Goal: Task Accomplishment & Management: Use online tool/utility

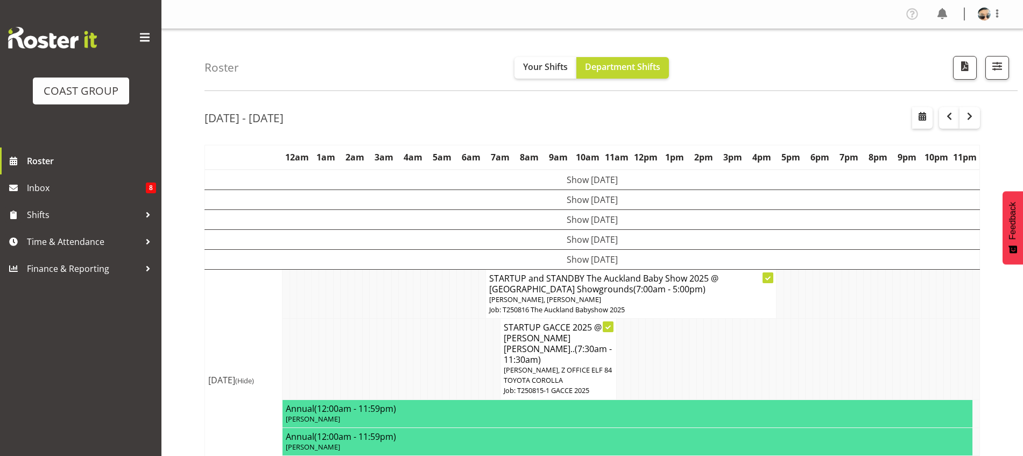
click at [634, 289] on span "(7:00am - 5:00pm)" at bounding box center [670, 289] width 72 height 12
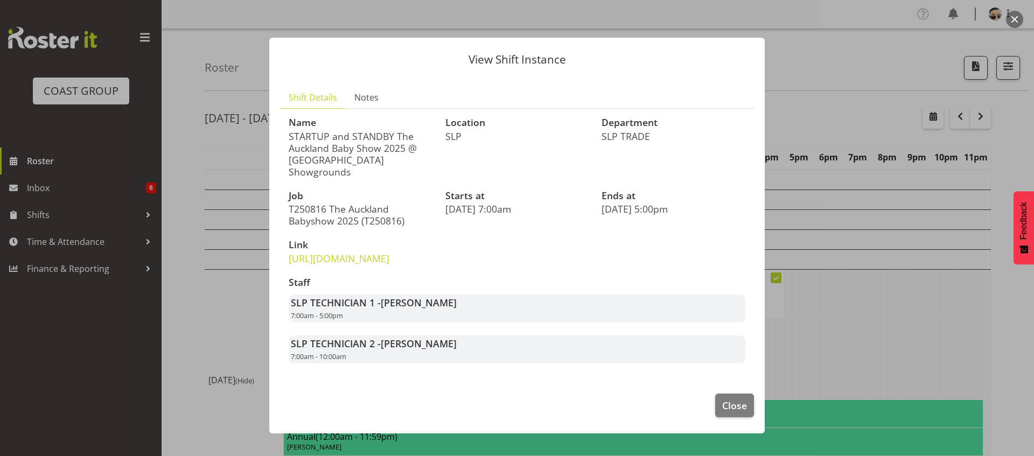
drag, startPoint x: 294, startPoint y: 317, endPoint x: 458, endPoint y: 312, distance: 163.2
click at [458, 312] on div "SLP TECHNICIAN 1 - Aof Anujarawat 7:00am - 5:00pm" at bounding box center [517, 308] width 456 height 28
drag, startPoint x: 292, startPoint y: 313, endPoint x: 462, endPoint y: 314, distance: 170.1
click at [462, 314] on div "SLP TECHNICIAN 1 - Aof Anujarawat 7:00am - 5:00pm" at bounding box center [517, 308] width 456 height 28
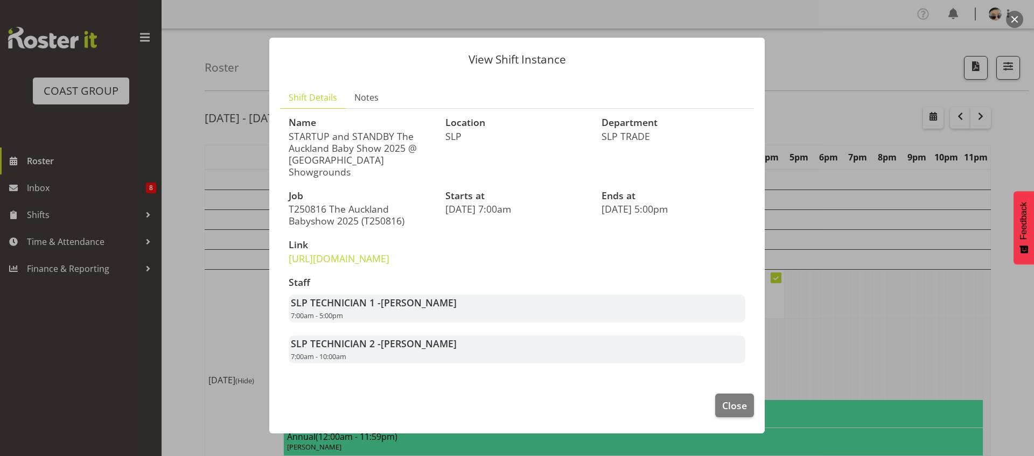
click at [462, 314] on div "SLP TECHNICIAN 1 - Aof Anujarawat 7:00am - 5:00pm" at bounding box center [517, 308] width 456 height 28
drag, startPoint x: 729, startPoint y: 414, endPoint x: 726, endPoint y: 410, distance: 5.7
click at [729, 412] on span "Close" at bounding box center [734, 405] width 25 height 14
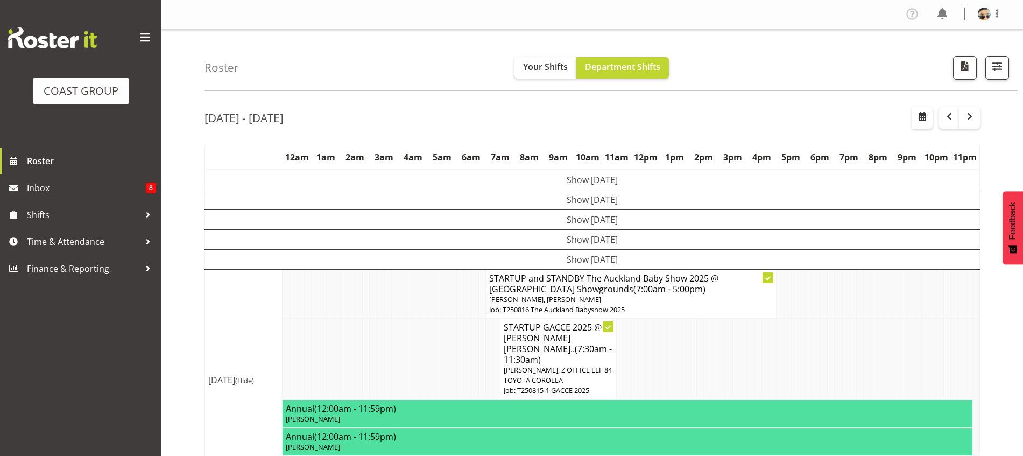
click at [693, 318] on td "STARTUP and STANDBY The Auckland Baby Show 2025 @ [GEOGRAPHIC_DATA] (7:00am - 5…" at bounding box center [631, 293] width 291 height 49
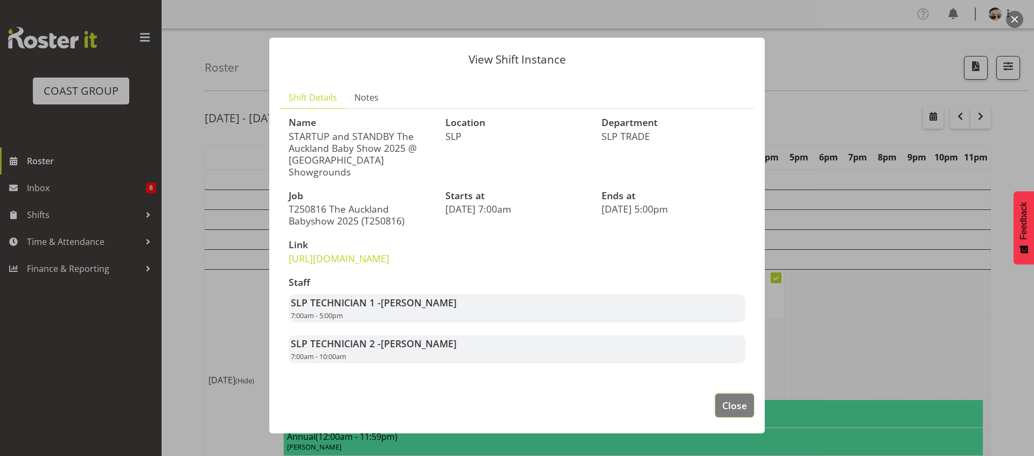
drag, startPoint x: 723, startPoint y: 423, endPoint x: 715, endPoint y: 405, distance: 19.3
click at [723, 412] on span "Close" at bounding box center [734, 405] width 25 height 14
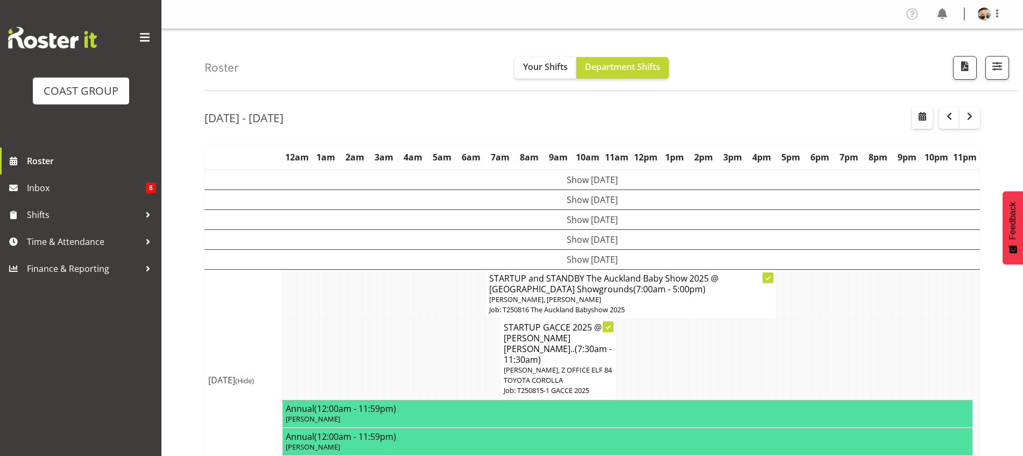
click at [684, 306] on p "Job: T250816 The Auckland Babyshow 2025" at bounding box center [631, 310] width 284 height 10
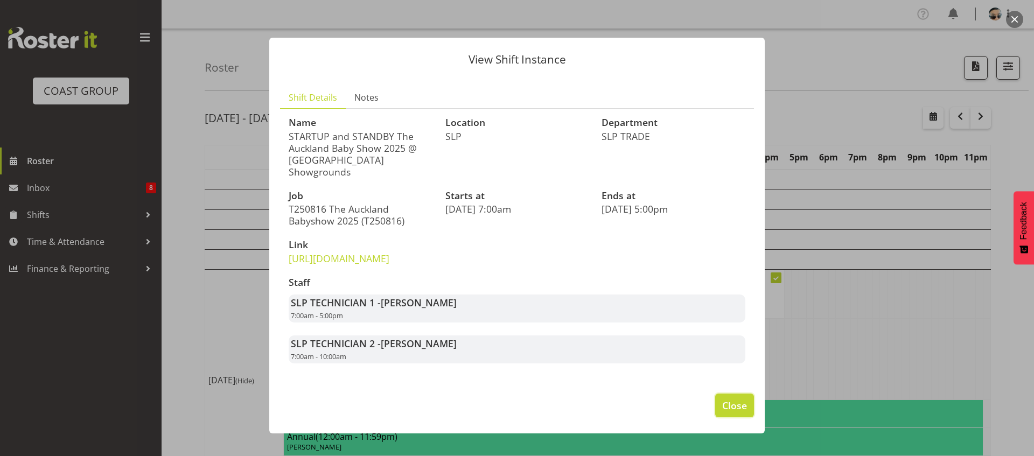
click at [733, 412] on span "Close" at bounding box center [734, 405] width 25 height 14
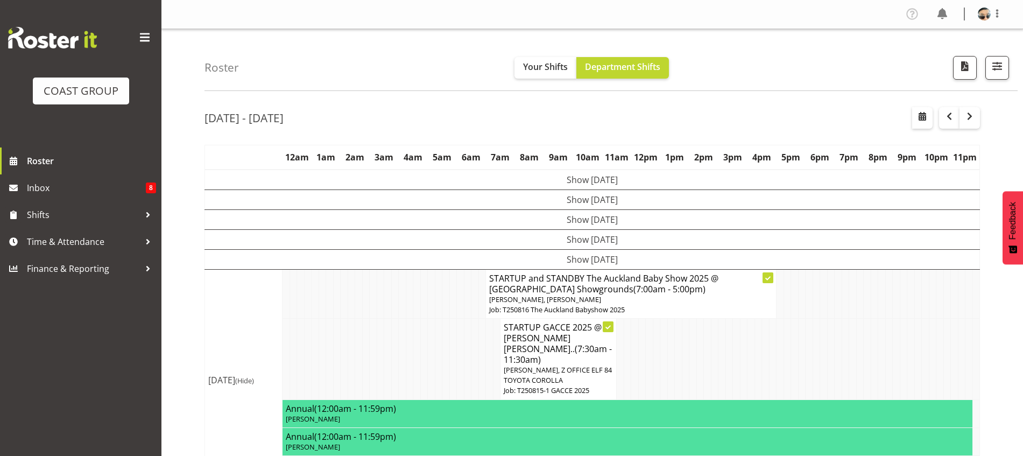
click at [589, 365] on span "[PERSON_NAME], Z OFFICE ELF 84 TOYOTA COROLLA" at bounding box center [558, 375] width 108 height 20
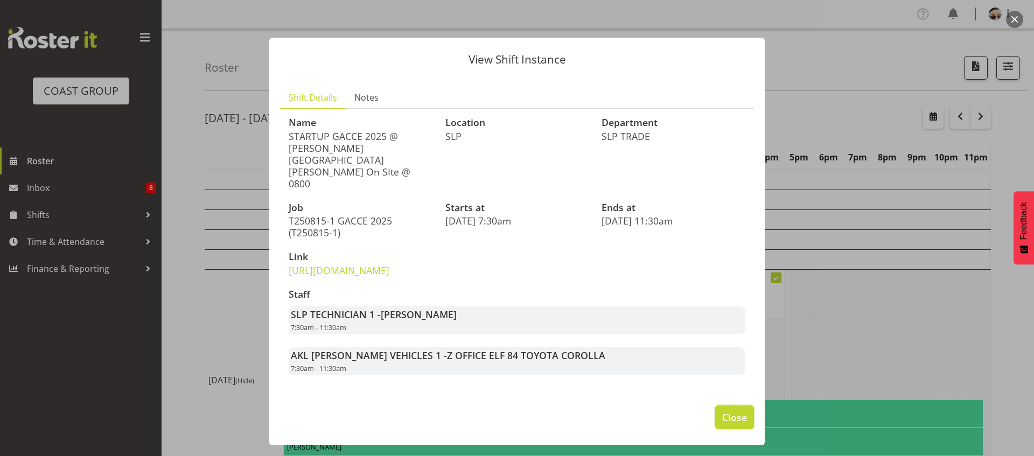
click at [746, 410] on span "Close" at bounding box center [734, 417] width 25 height 14
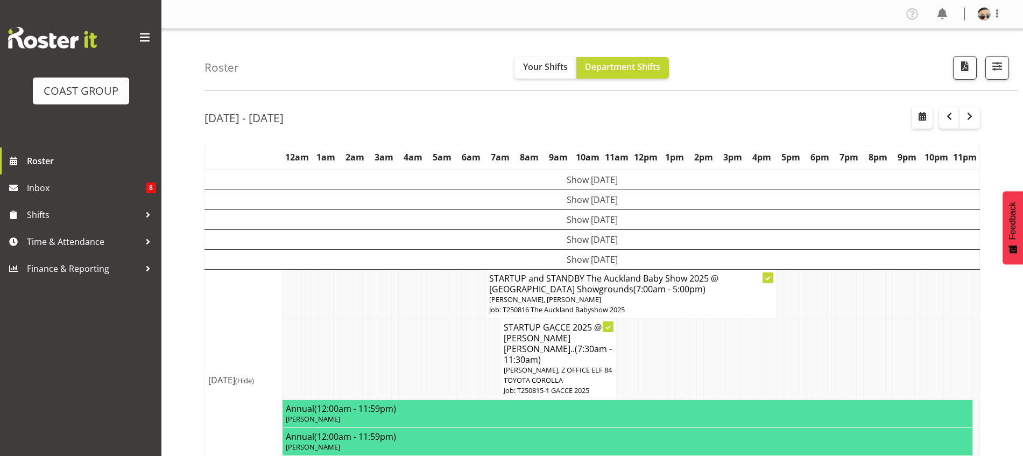
click at [684, 303] on p "[PERSON_NAME], [PERSON_NAME]" at bounding box center [631, 299] width 284 height 10
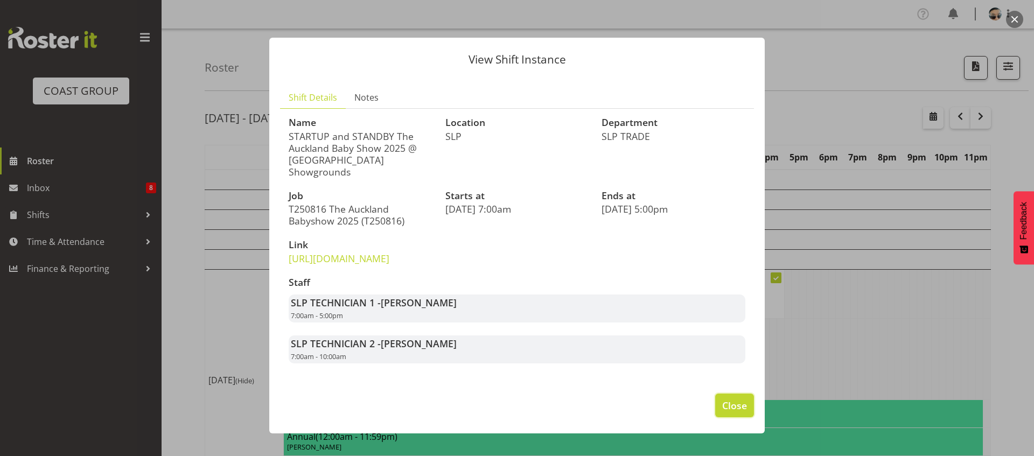
click at [738, 412] on span "Close" at bounding box center [734, 405] width 25 height 14
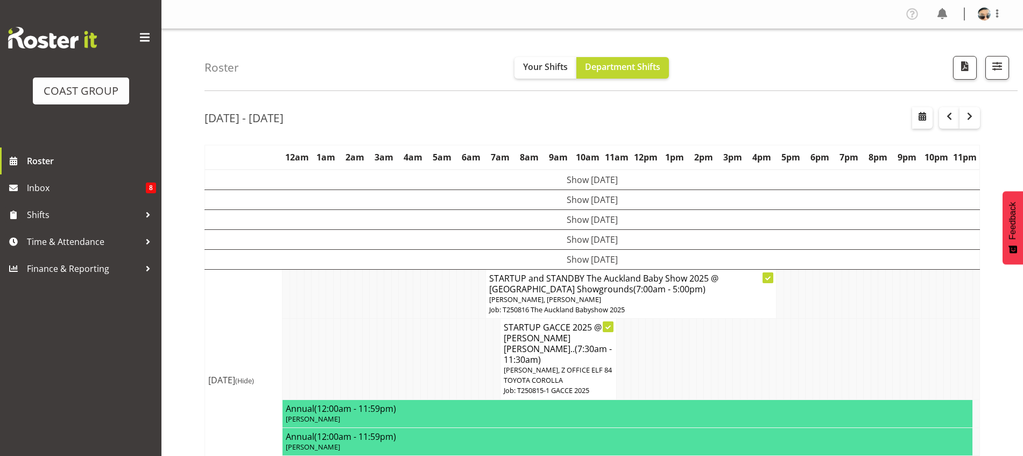
click at [605, 365] on span "[PERSON_NAME], Z OFFICE ELF 84 TOYOTA COROLLA" at bounding box center [558, 375] width 108 height 20
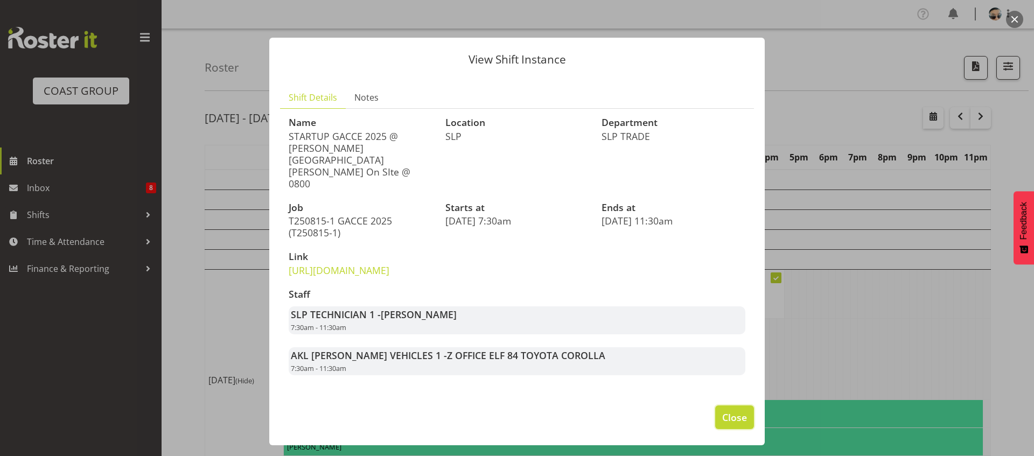
click at [739, 412] on span "Close" at bounding box center [734, 417] width 25 height 14
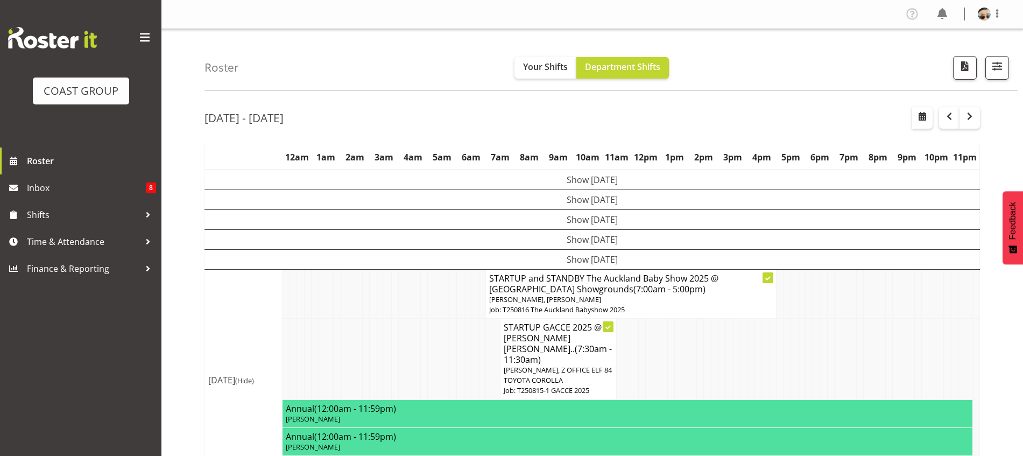
click at [665, 297] on p "[PERSON_NAME], [PERSON_NAME]" at bounding box center [631, 299] width 284 height 10
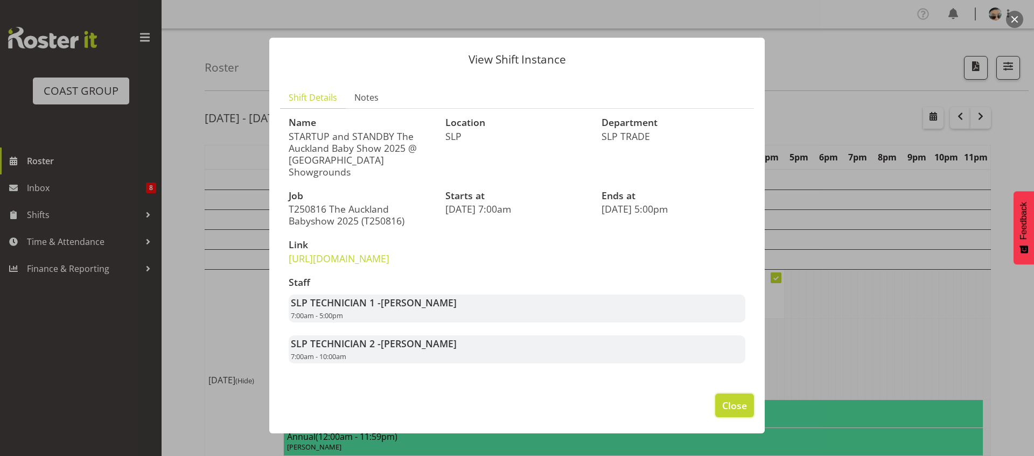
click at [728, 412] on span "Close" at bounding box center [734, 405] width 25 height 14
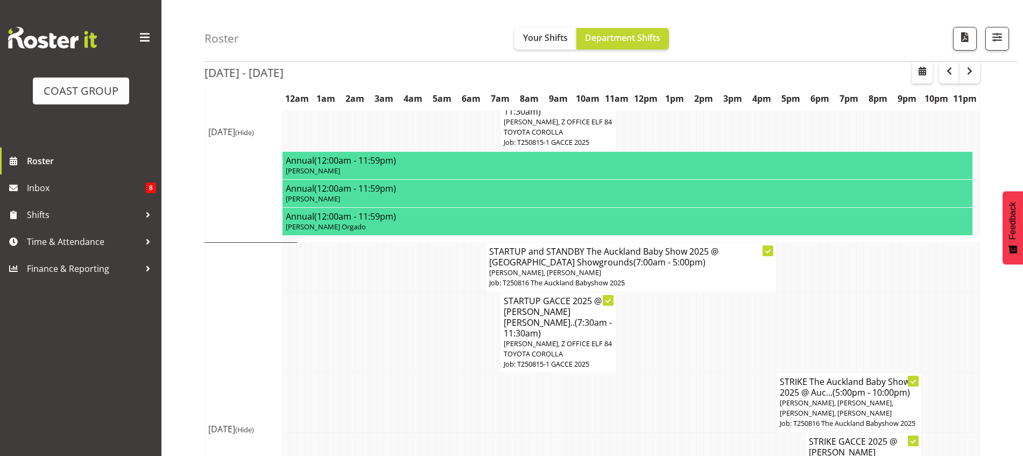
scroll to position [269, 0]
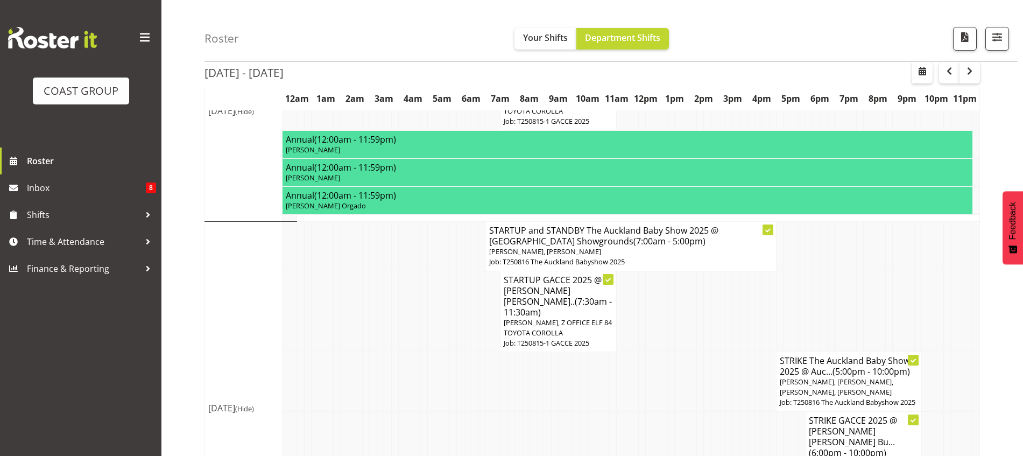
click at [651, 257] on p "Job: T250816 The Auckland Babyshow 2025" at bounding box center [631, 262] width 284 height 10
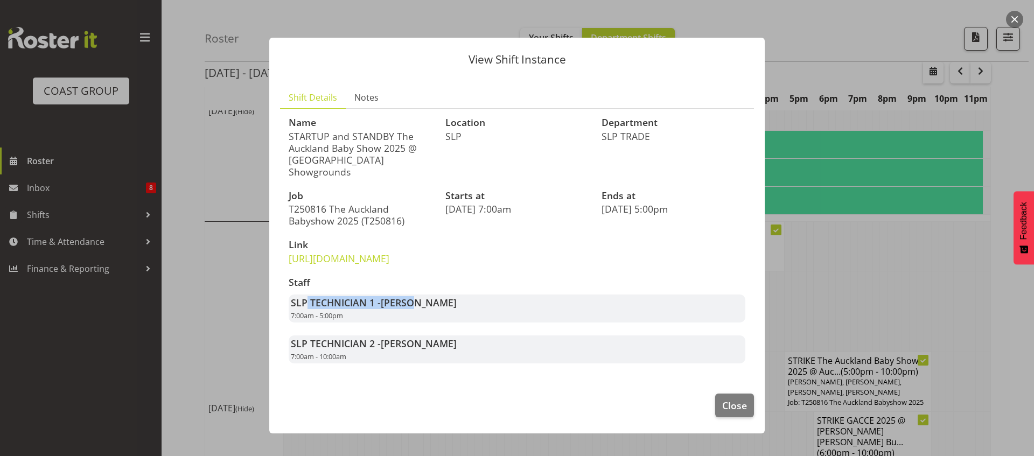
drag, startPoint x: 308, startPoint y: 318, endPoint x: 414, endPoint y: 319, distance: 106.6
click at [414, 309] on strong "SLP TECHNICIAN 1 - [PERSON_NAME]" at bounding box center [374, 302] width 166 height 13
click at [414, 309] on span "[PERSON_NAME]" at bounding box center [419, 302] width 76 height 13
click at [735, 412] on span "Close" at bounding box center [734, 405] width 25 height 14
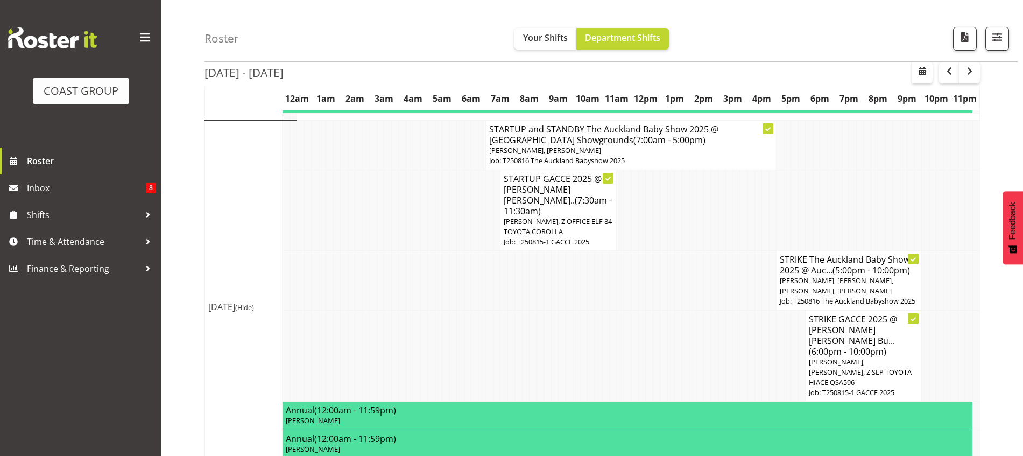
scroll to position [383, 0]
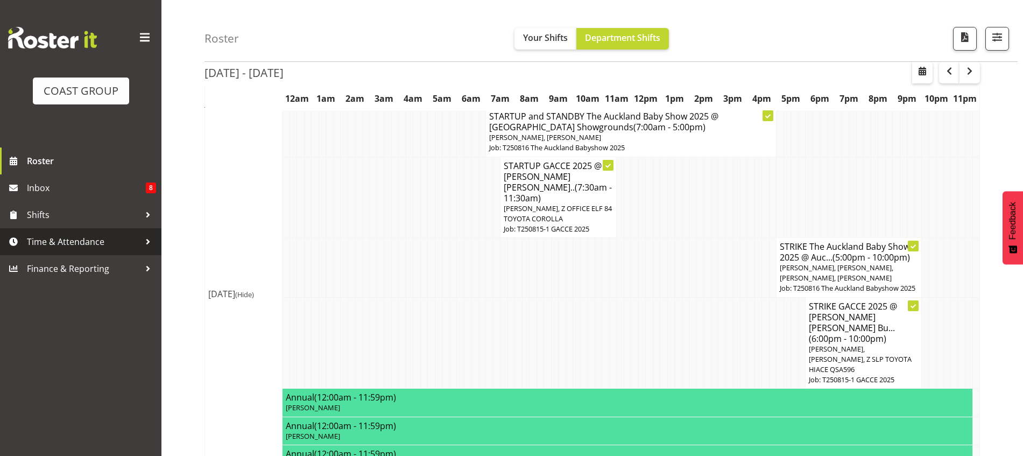
click at [71, 237] on span "Time & Attendance" at bounding box center [83, 242] width 113 height 16
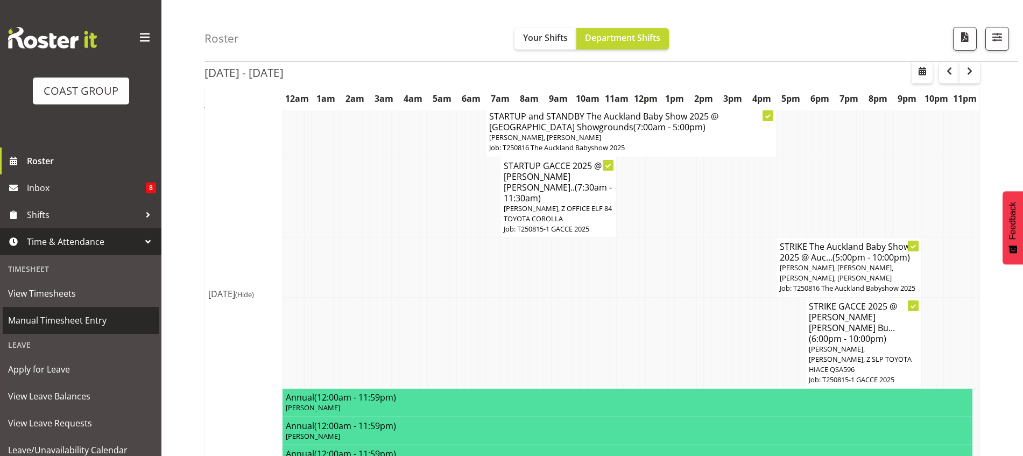
click at [86, 319] on span "Manual Timesheet Entry" at bounding box center [80, 320] width 145 height 16
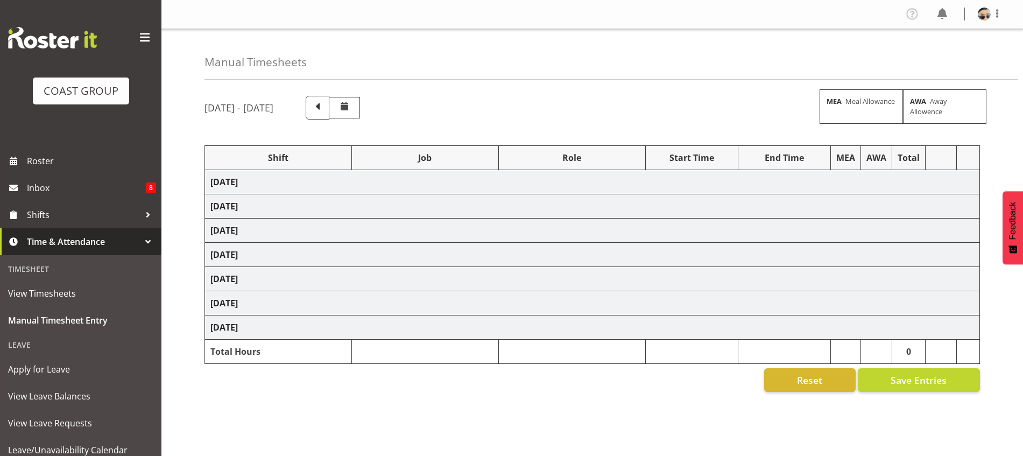
select select "76242"
select select "10090"
select select "77855"
select select "10210"
select select "66157"
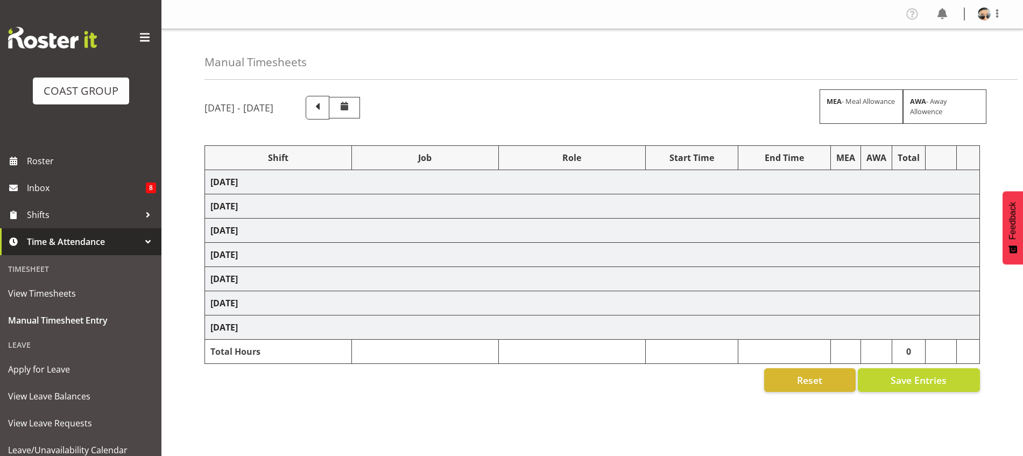
select select "9149"
select select "66157"
select select "9149"
select select "66157"
select select "9149"
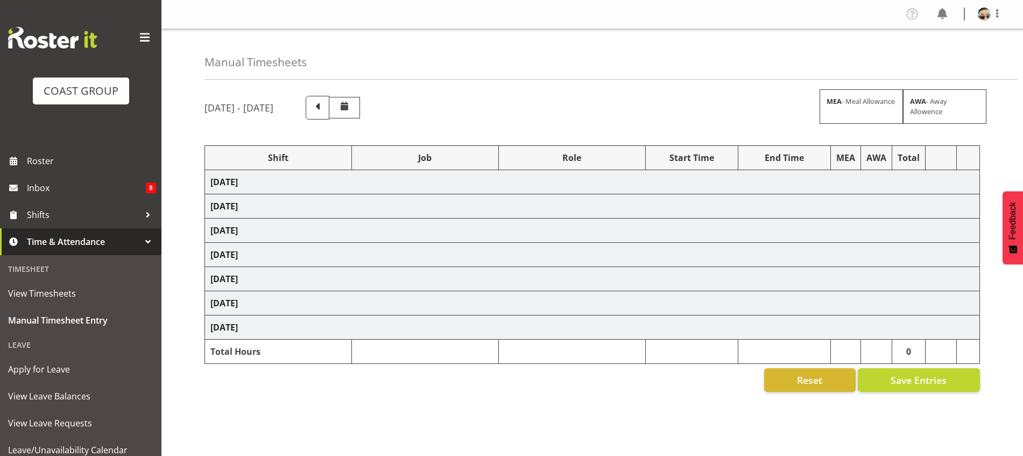
select select "66157"
select select "9149"
select select "77855"
select select "10210"
select select "77855"
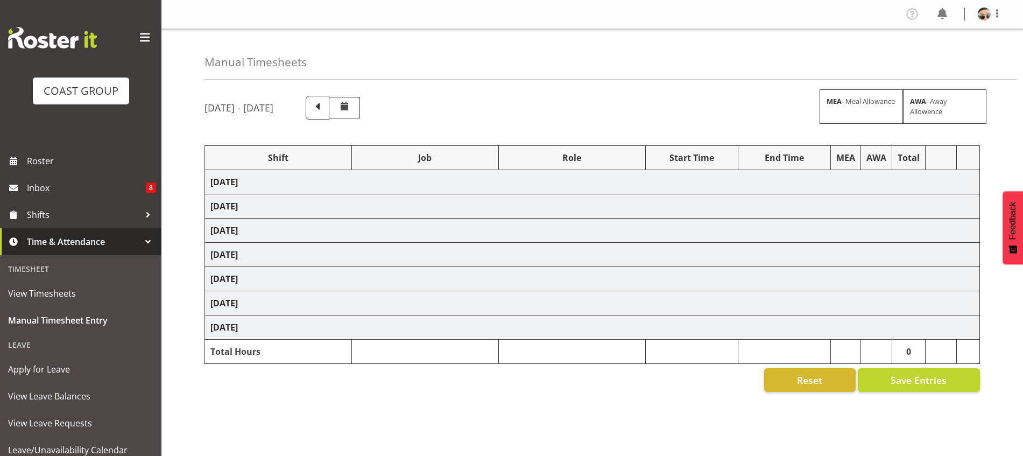
select select "10210"
select select "80176"
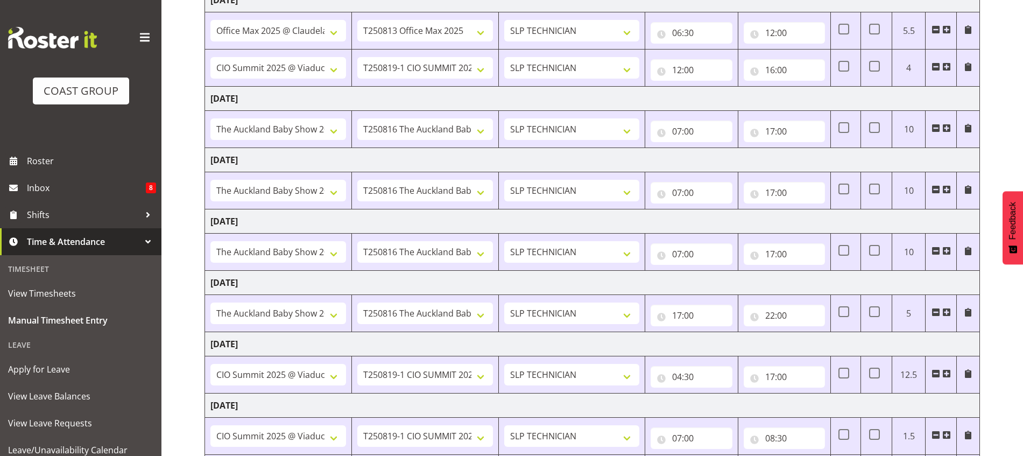
scroll to position [289, 0]
